Goal: Task Accomplishment & Management: Use online tool/utility

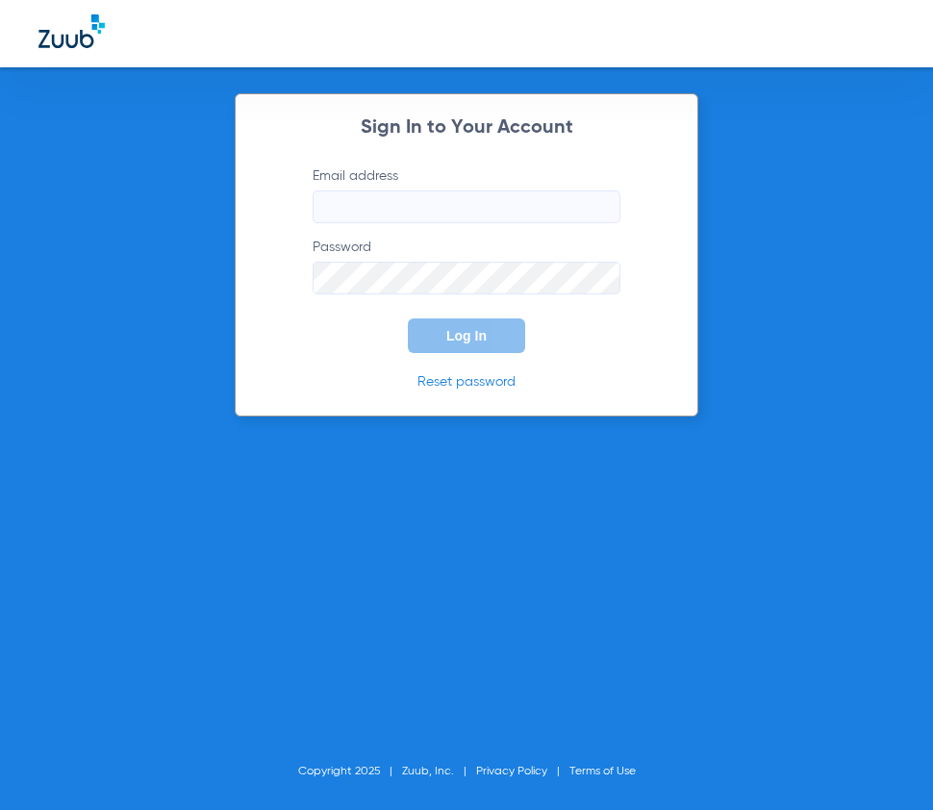
type input "[EMAIL_ADDRESS][DOMAIN_NAME]"
click at [476, 326] on button "Log In" at bounding box center [466, 336] width 117 height 35
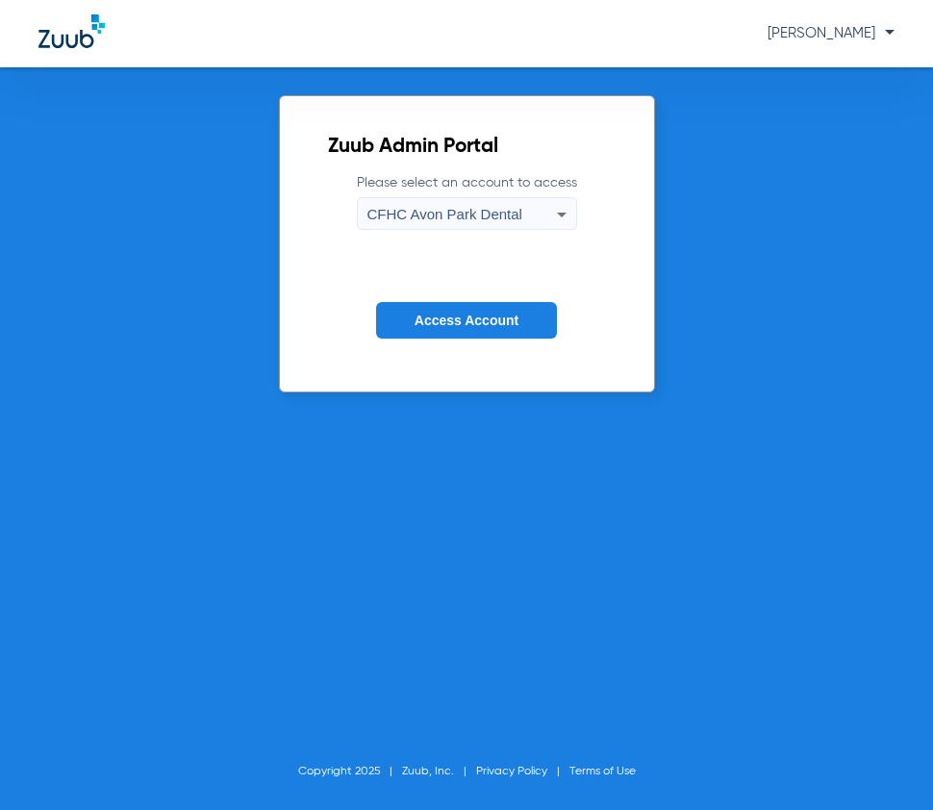
drag, startPoint x: 456, startPoint y: 325, endPoint x: 444, endPoint y: 318, distance: 14.7
click at [456, 325] on span "Access Account" at bounding box center [467, 320] width 104 height 15
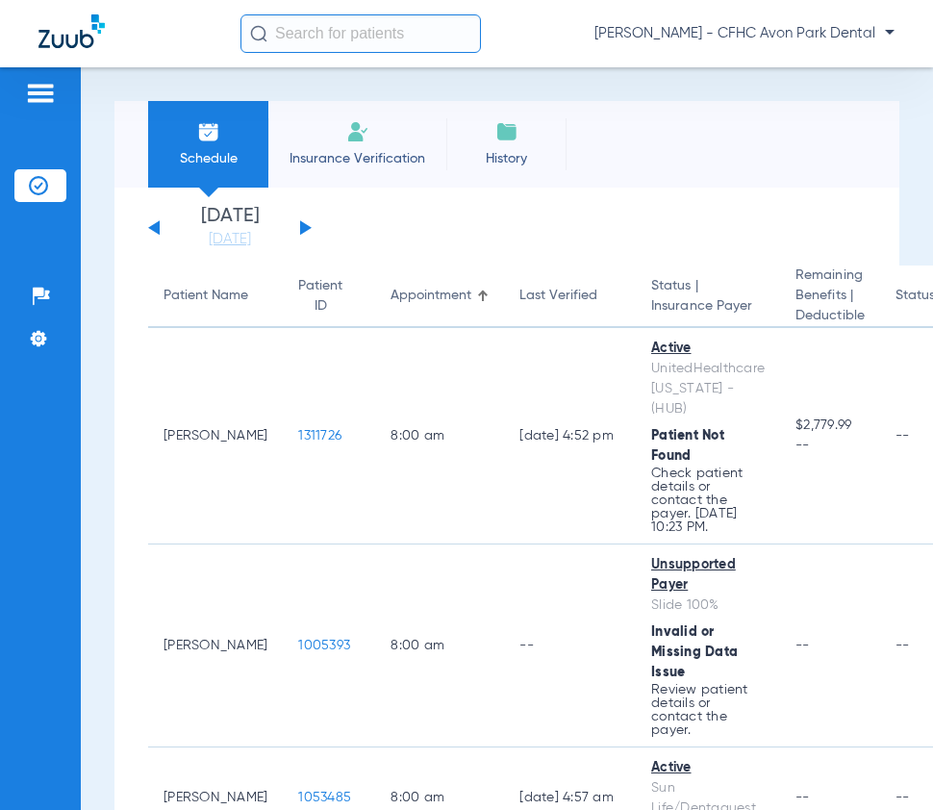
click at [337, 20] on input "text" at bounding box center [361, 33] width 241 height 38
paste input "[DATE]"
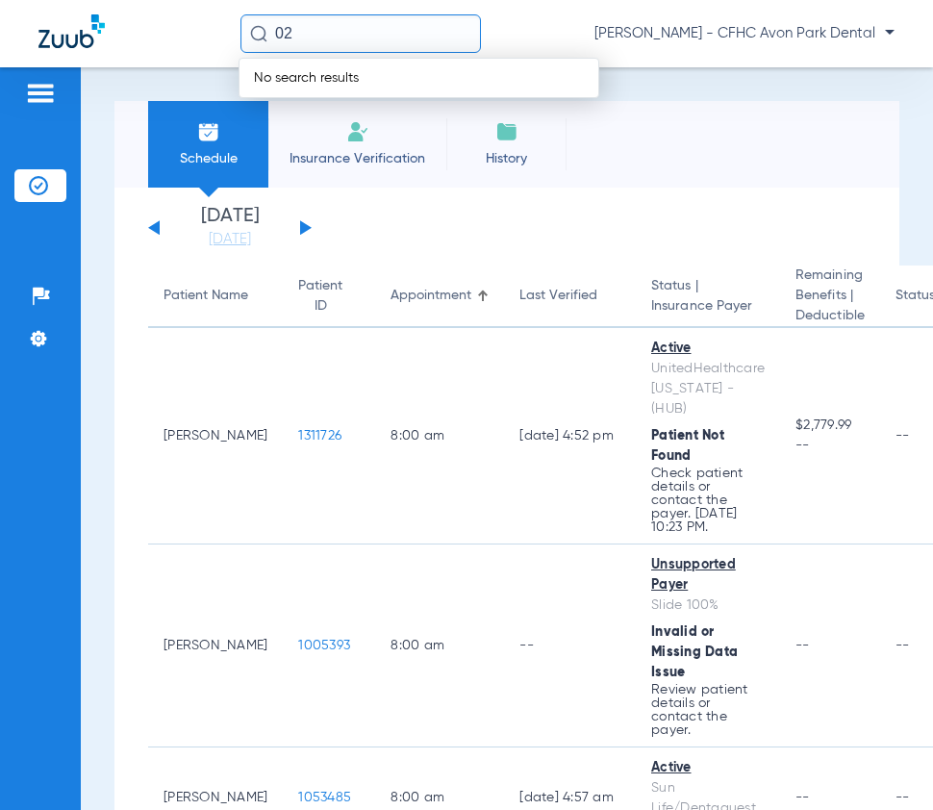
type input "0"
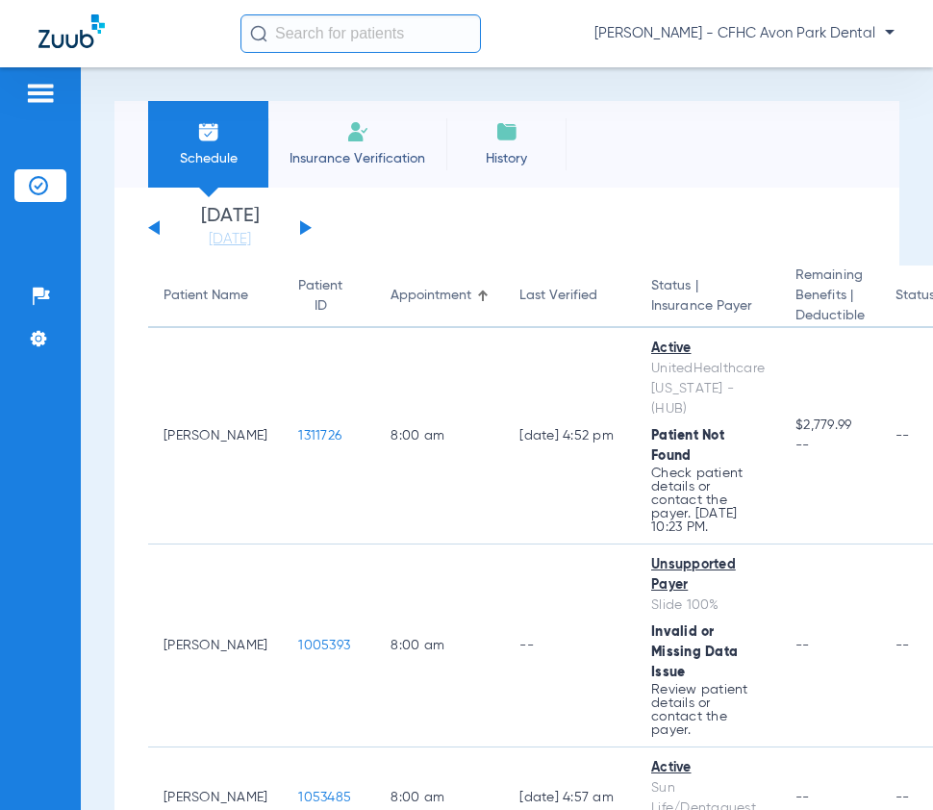
paste input "[DATE]"
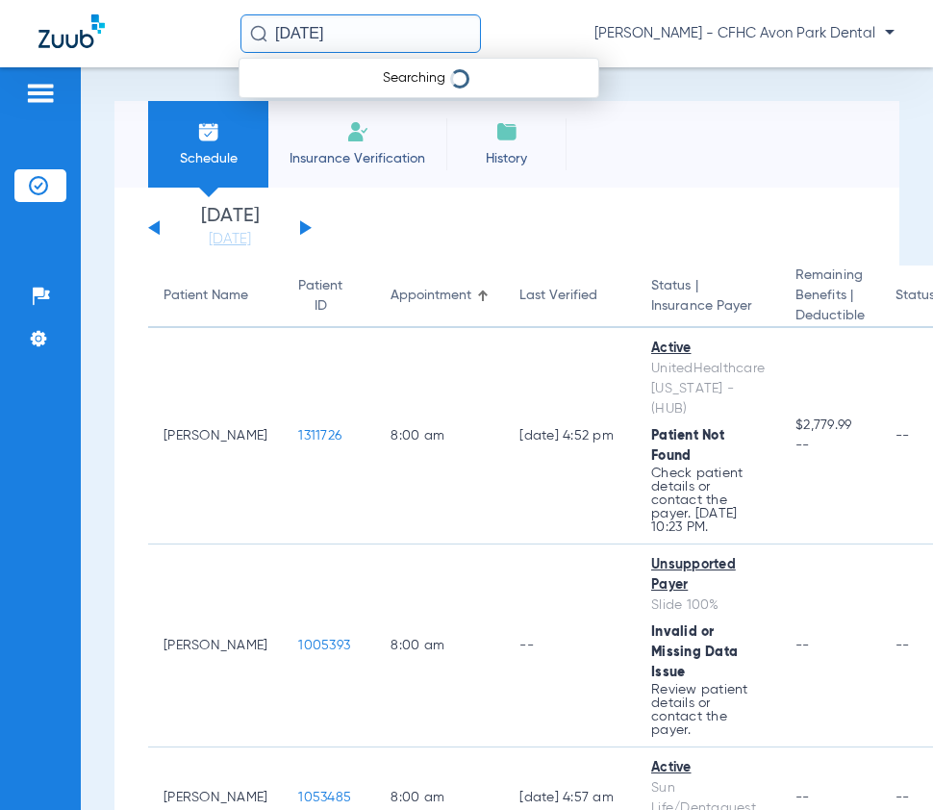
type input "[DATE]"
click at [323, 32] on input "[DATE]" at bounding box center [361, 33] width 241 height 38
click at [208, 42] on div at bounding box center [139, 33] width 202 height 39
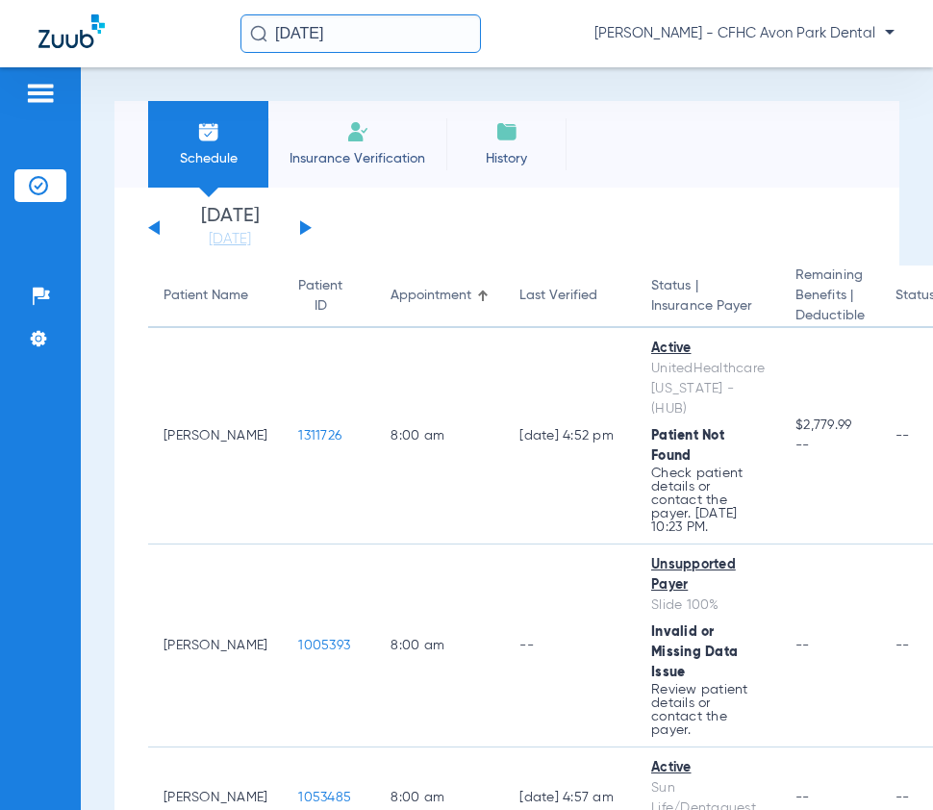
click at [296, 31] on input "[DATE]" at bounding box center [361, 33] width 241 height 38
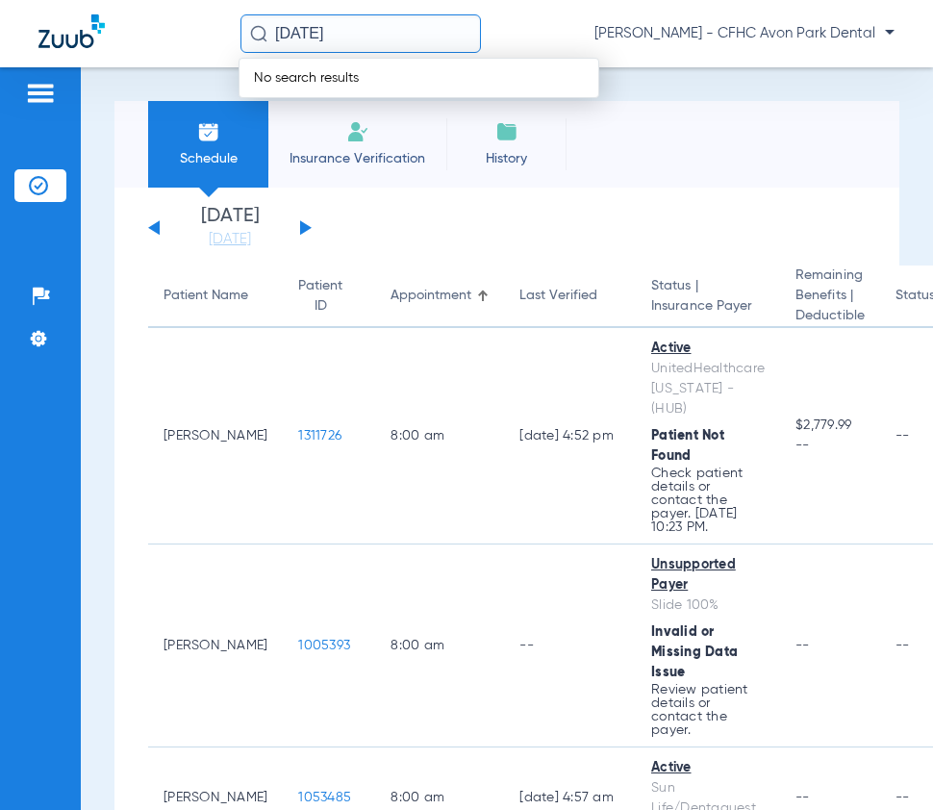
click at [296, 31] on input "[DATE]" at bounding box center [361, 33] width 241 height 38
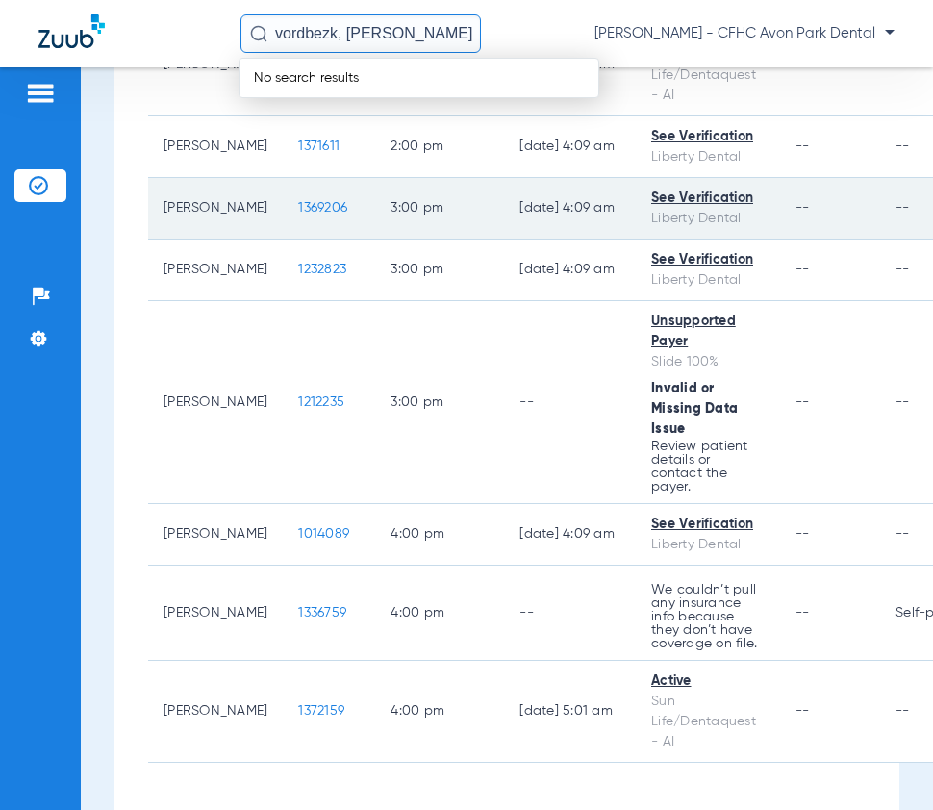
scroll to position [3336, 0]
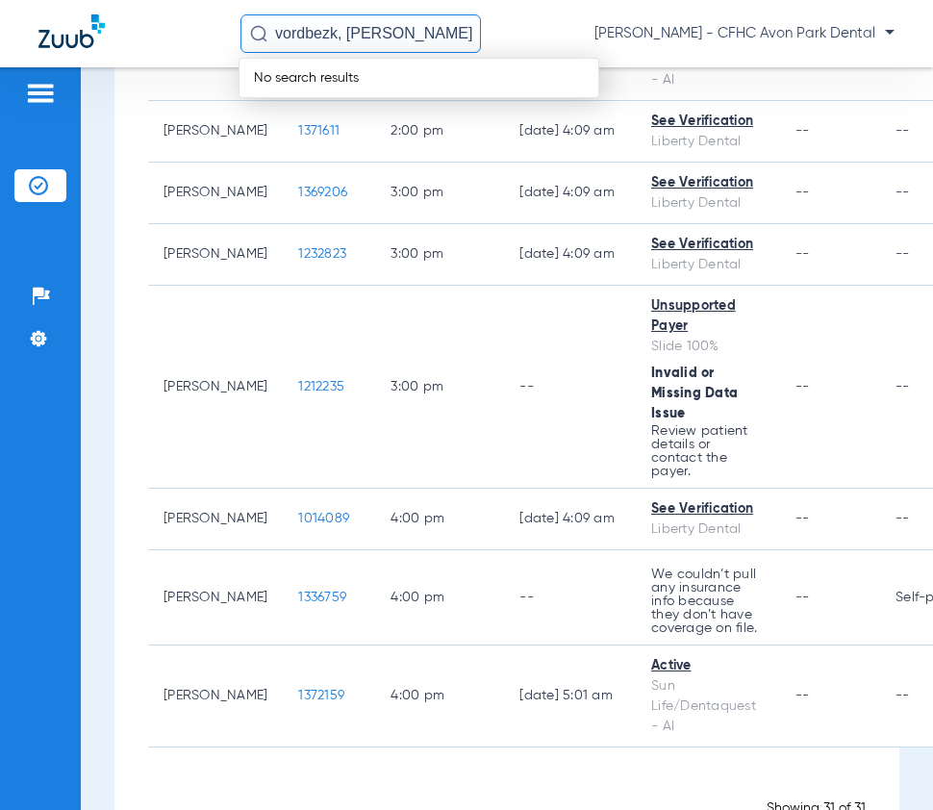
click at [404, 36] on input "vordbezk, [PERSON_NAME]" at bounding box center [361, 33] width 241 height 38
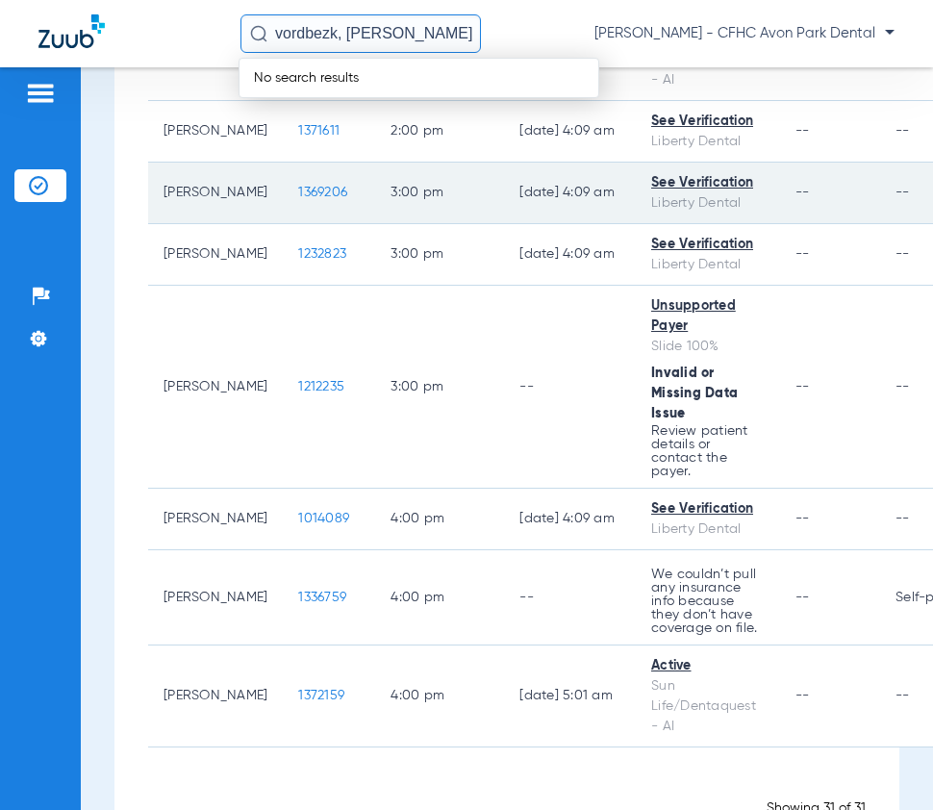
click at [398, 163] on td "3:00 PM" at bounding box center [439, 194] width 129 height 62
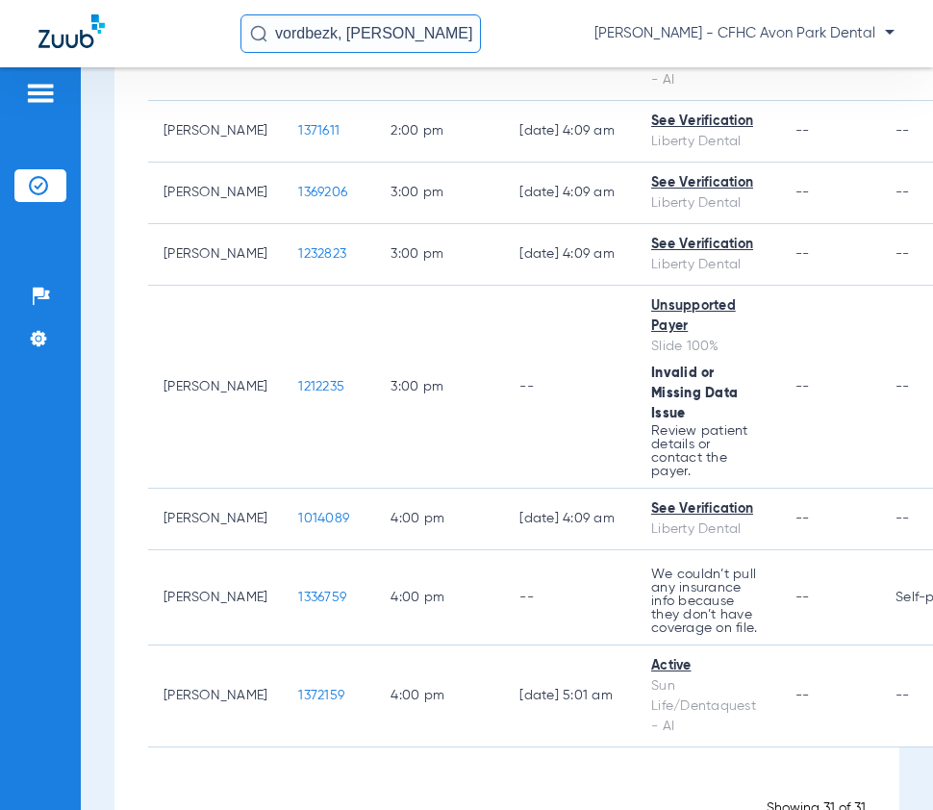
click at [408, 43] on input "vordbezk, [PERSON_NAME]" at bounding box center [361, 33] width 241 height 38
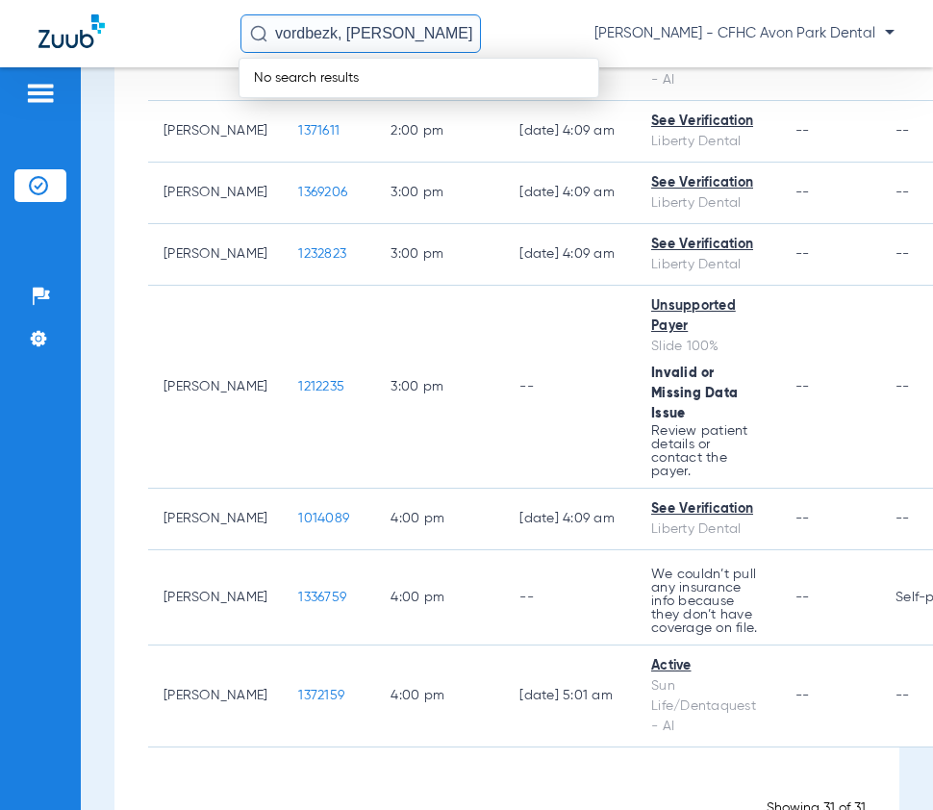
click at [407, 30] on input "vordbezk, [PERSON_NAME]" at bounding box center [361, 33] width 241 height 38
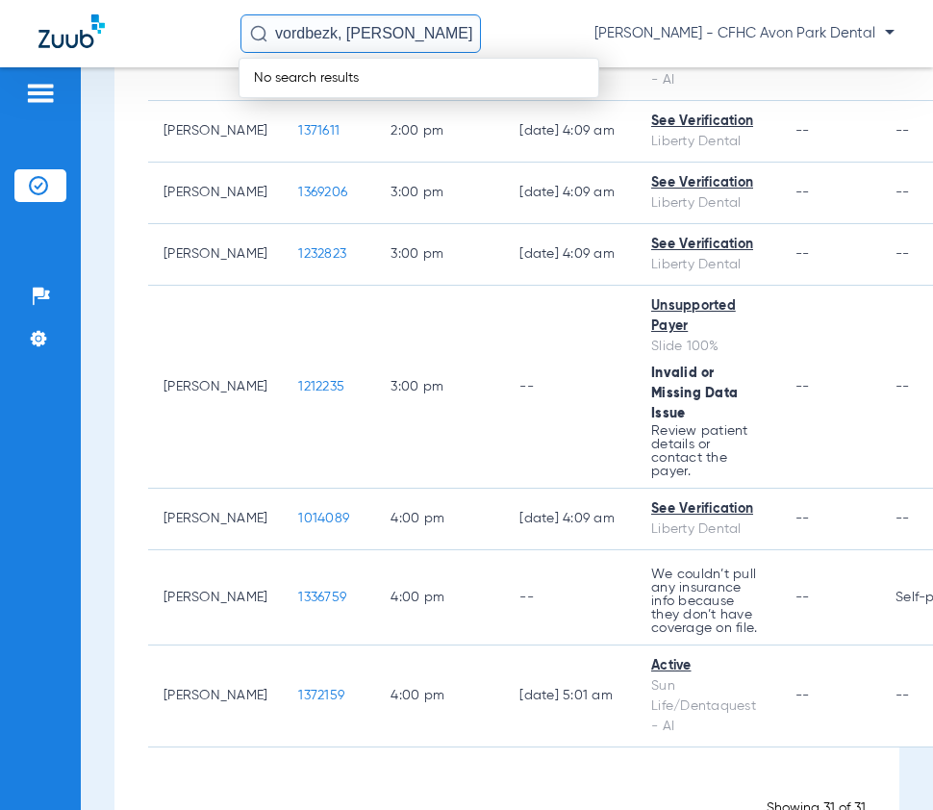
click at [407, 30] on input "vordbezk, [PERSON_NAME]" at bounding box center [361, 33] width 241 height 38
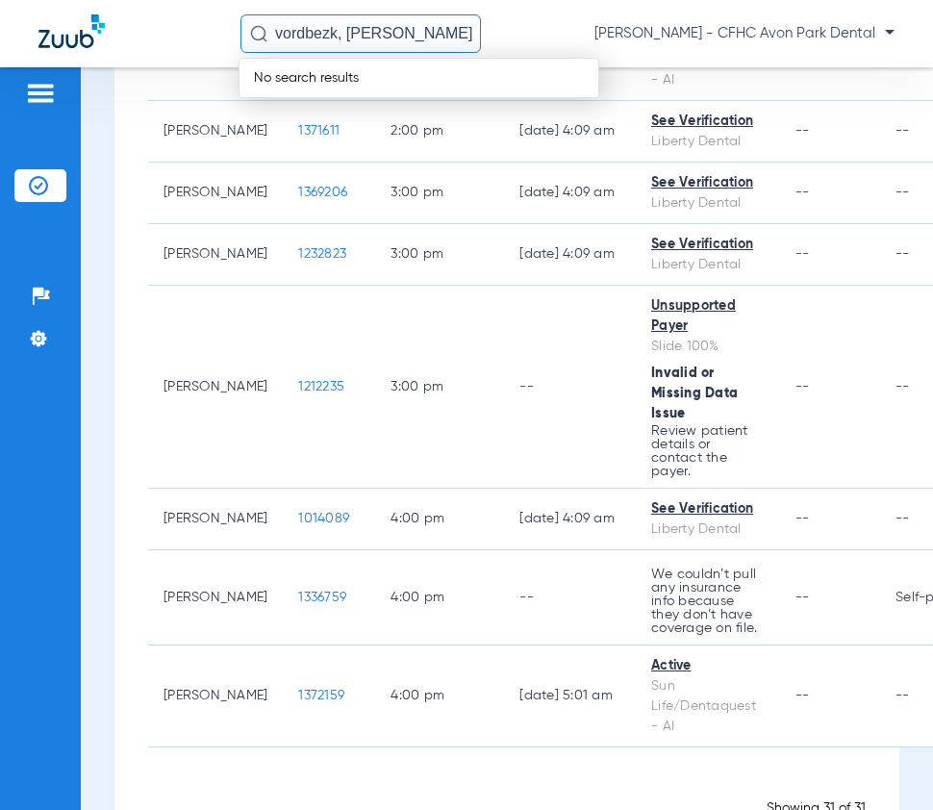
click at [407, 30] on input "vordbezk, [PERSON_NAME]" at bounding box center [361, 33] width 241 height 38
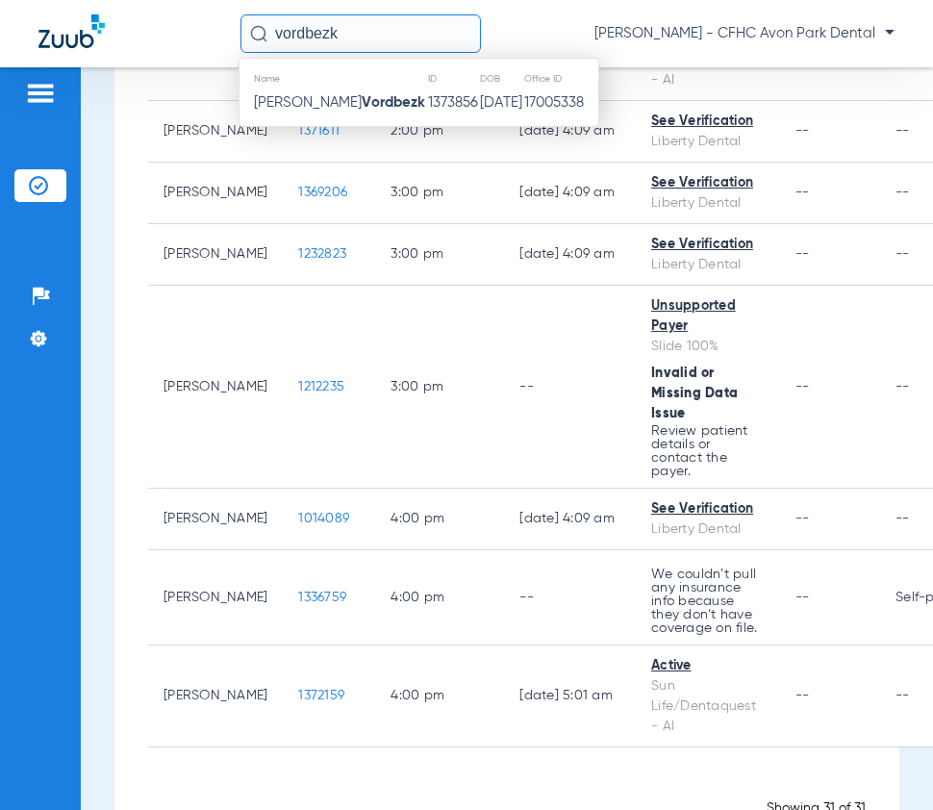
type input "vordbezk"
click at [362, 110] on strong "Vordbezk" at bounding box center [394, 102] width 64 height 14
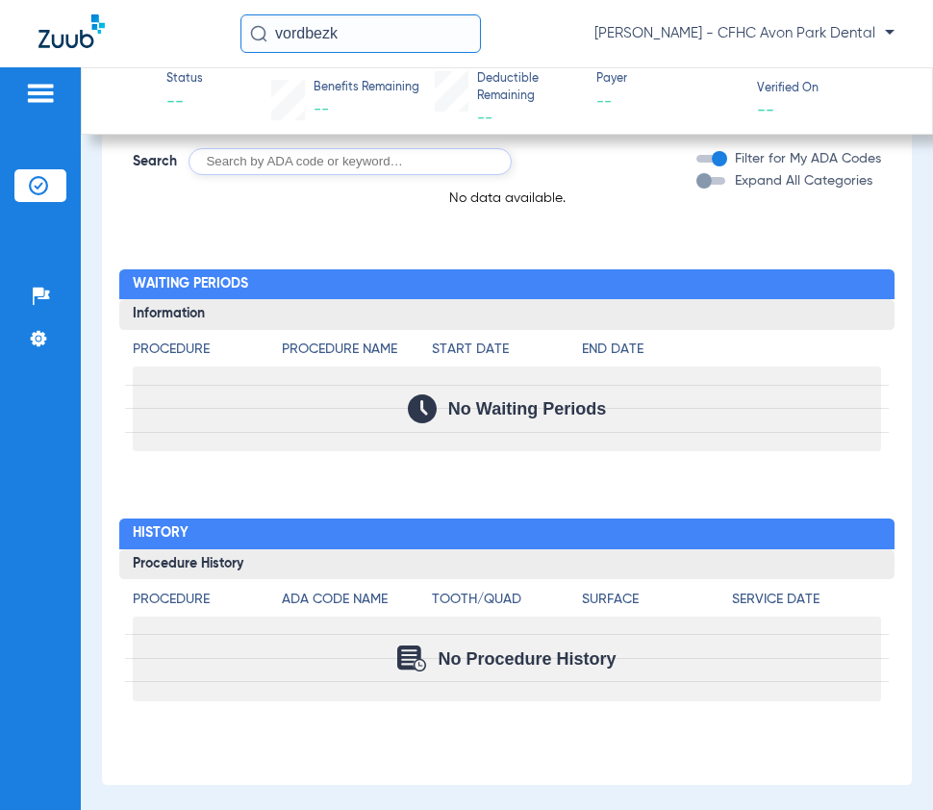
scroll to position [1475, 0]
